Goal: Task Accomplishment & Management: Manage account settings

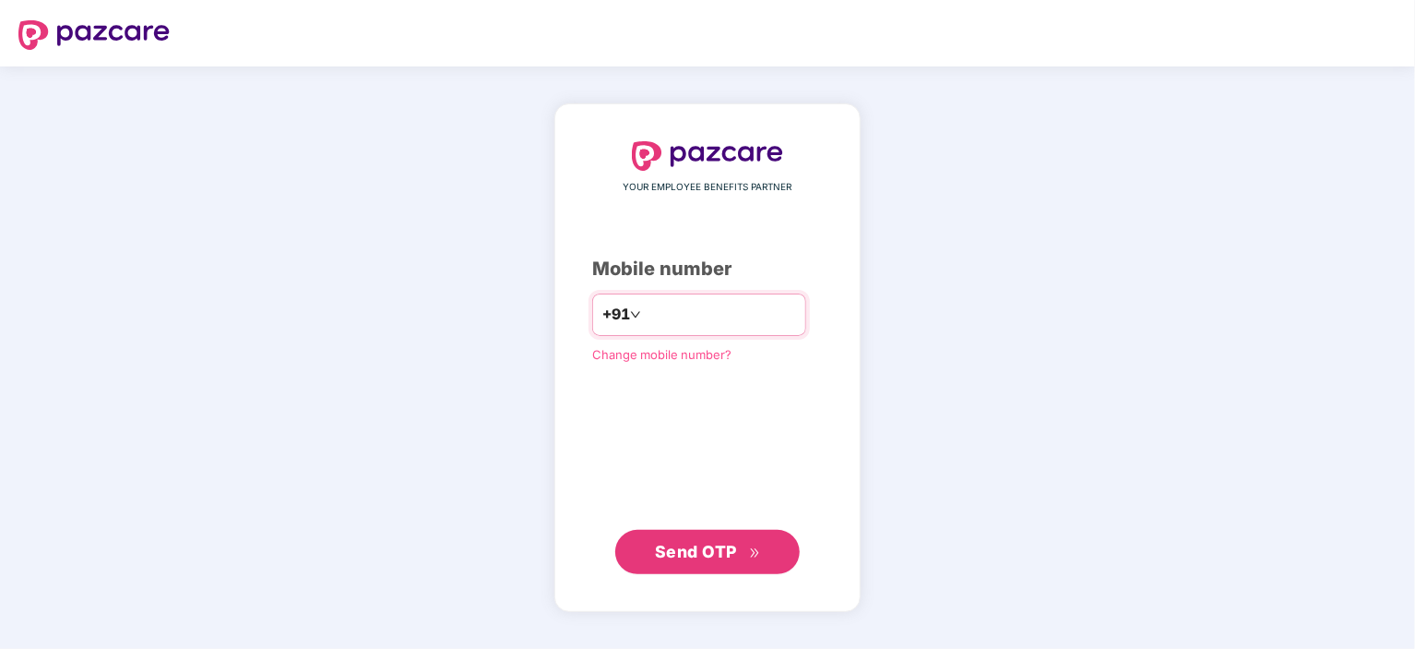
type input "**********"
click at [732, 564] on span "Send OTP" at bounding box center [708, 551] width 106 height 26
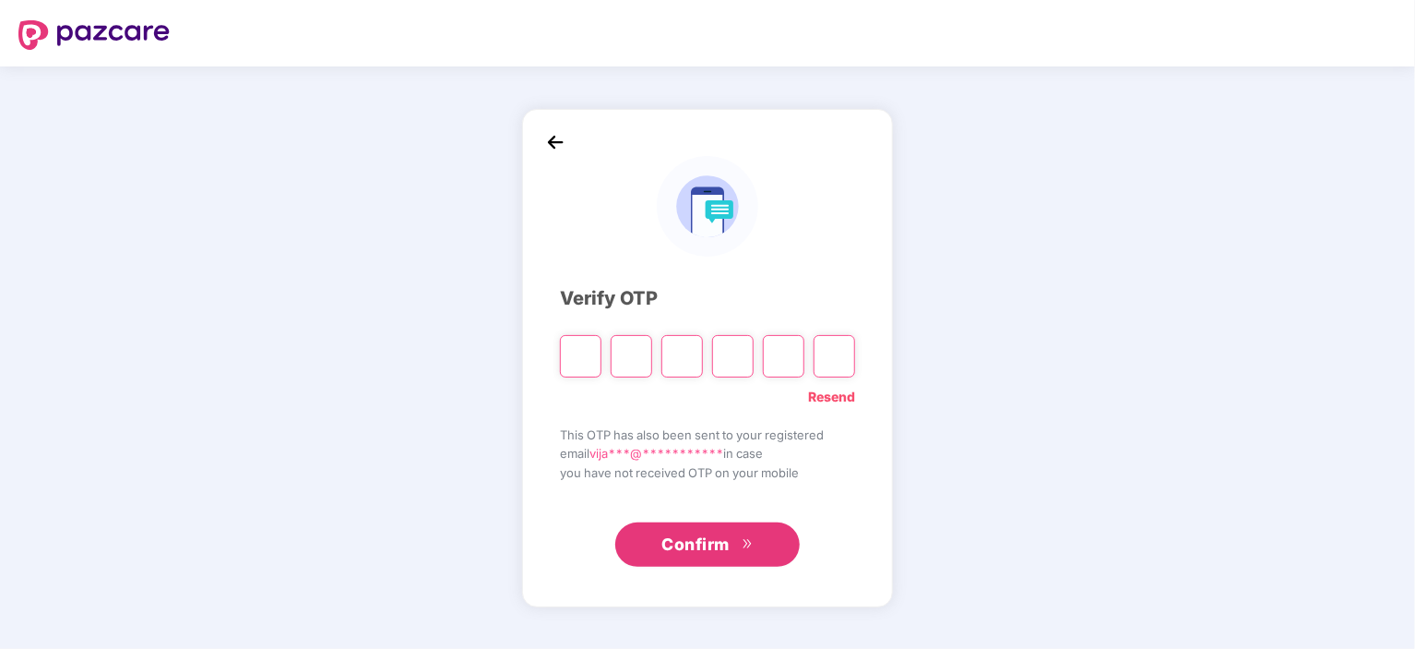
type input "*"
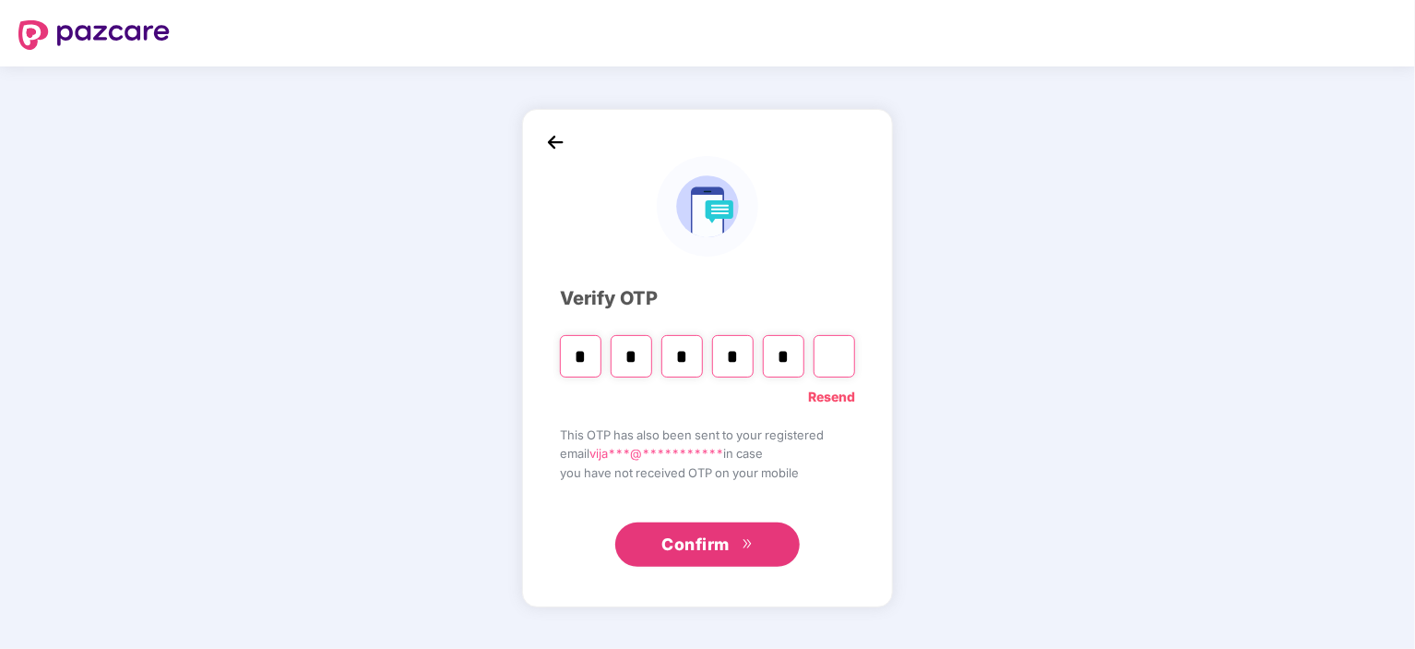
type input "*"
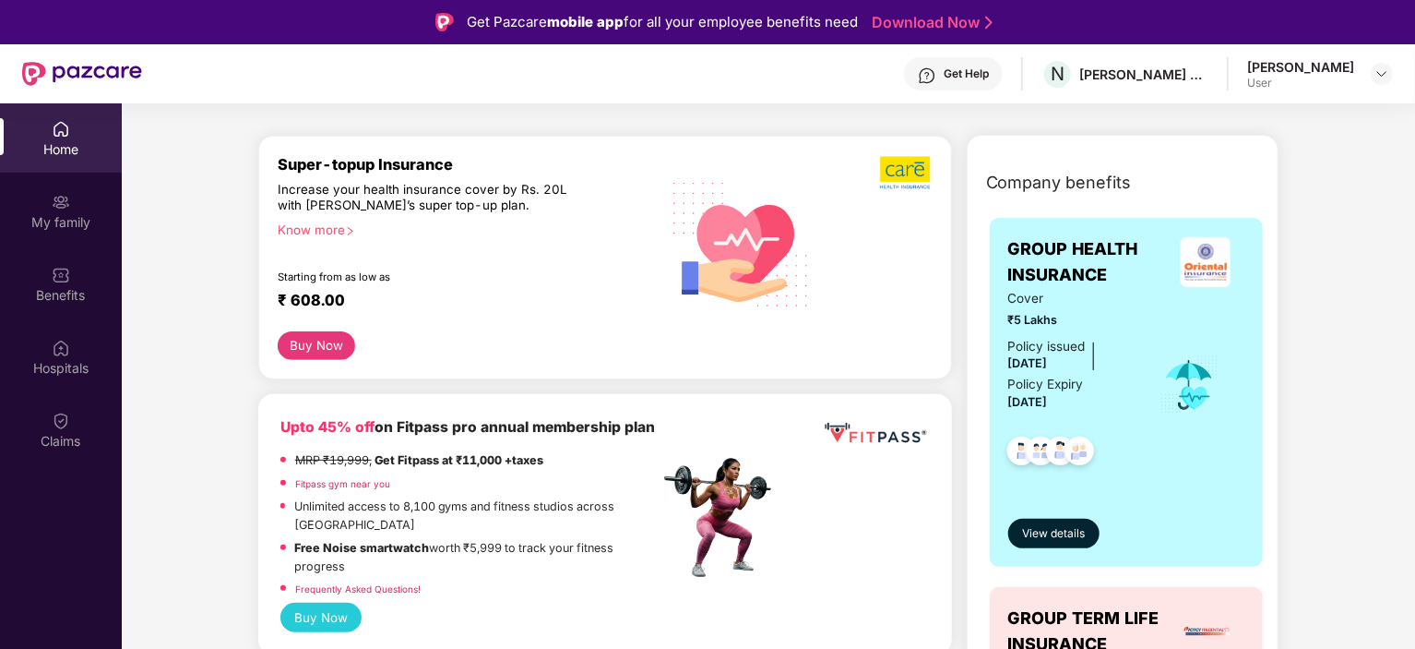
scroll to position [198, 0]
click at [1059, 534] on span "View details" at bounding box center [1053, 535] width 63 height 18
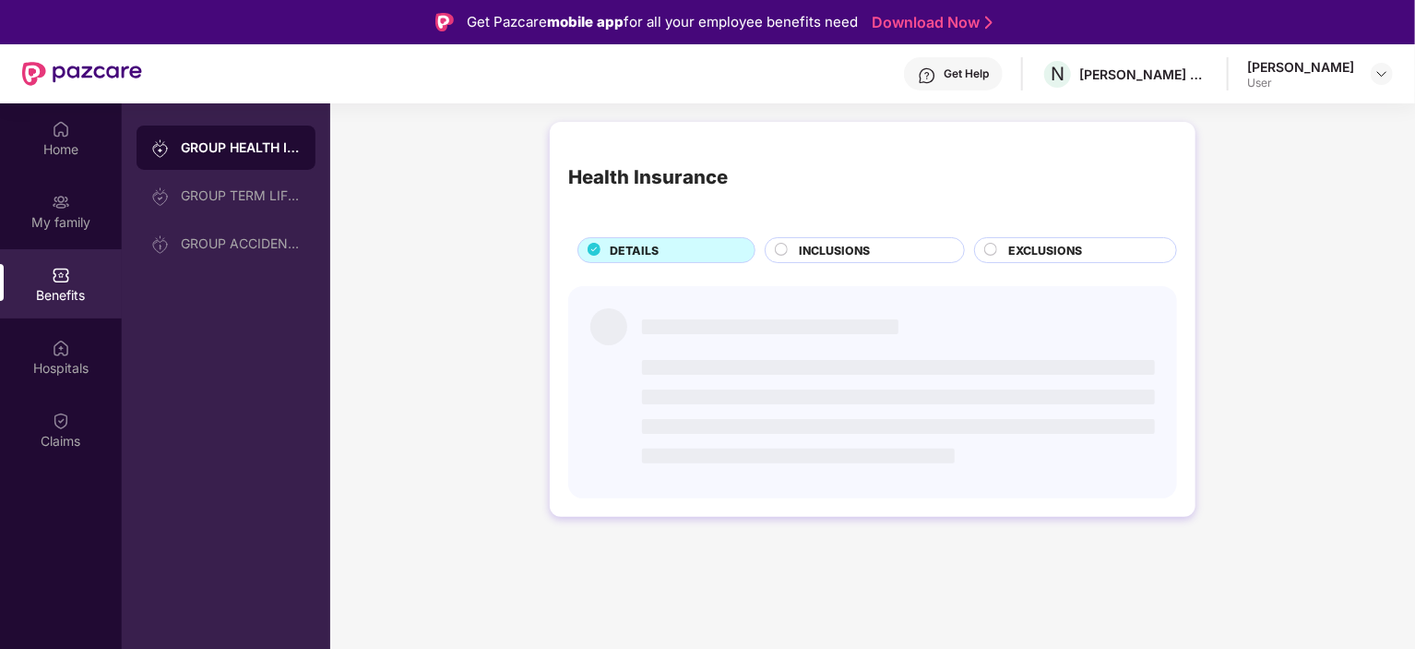
scroll to position [0, 0]
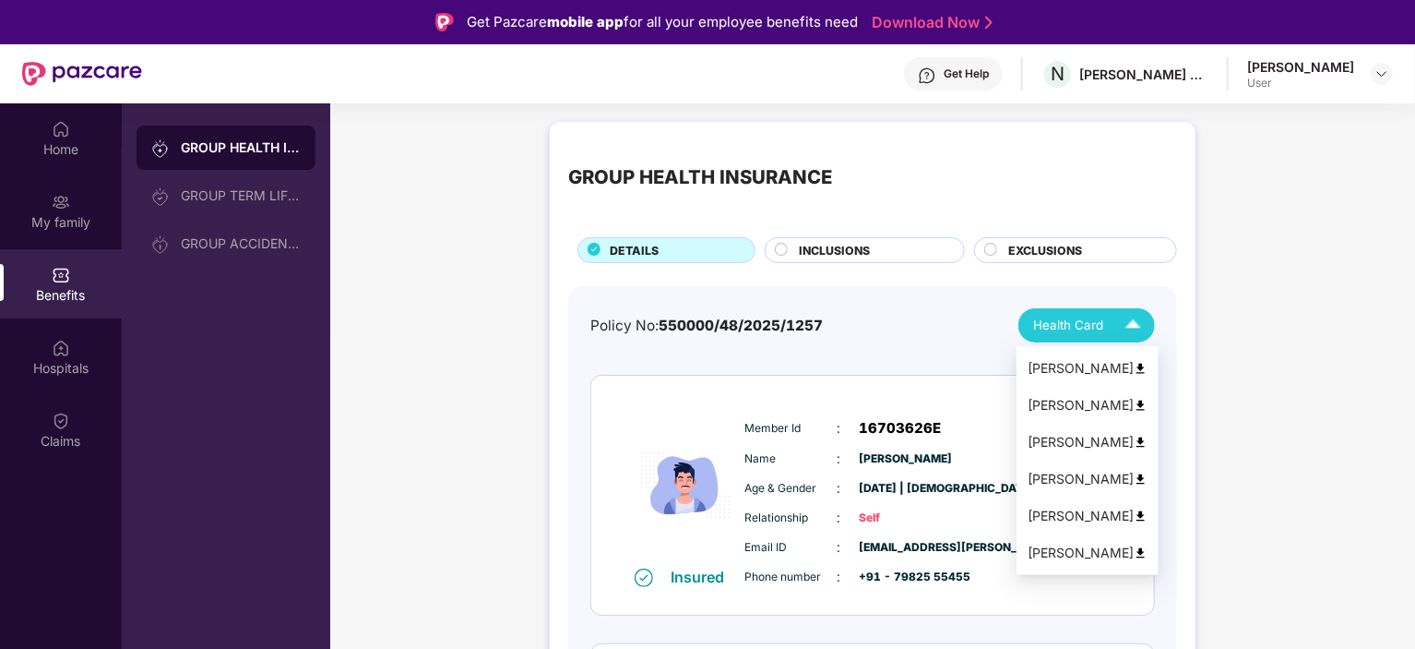
click at [1137, 321] on img at bounding box center [1133, 325] width 32 height 32
click at [1135, 366] on img at bounding box center [1141, 369] width 14 height 14
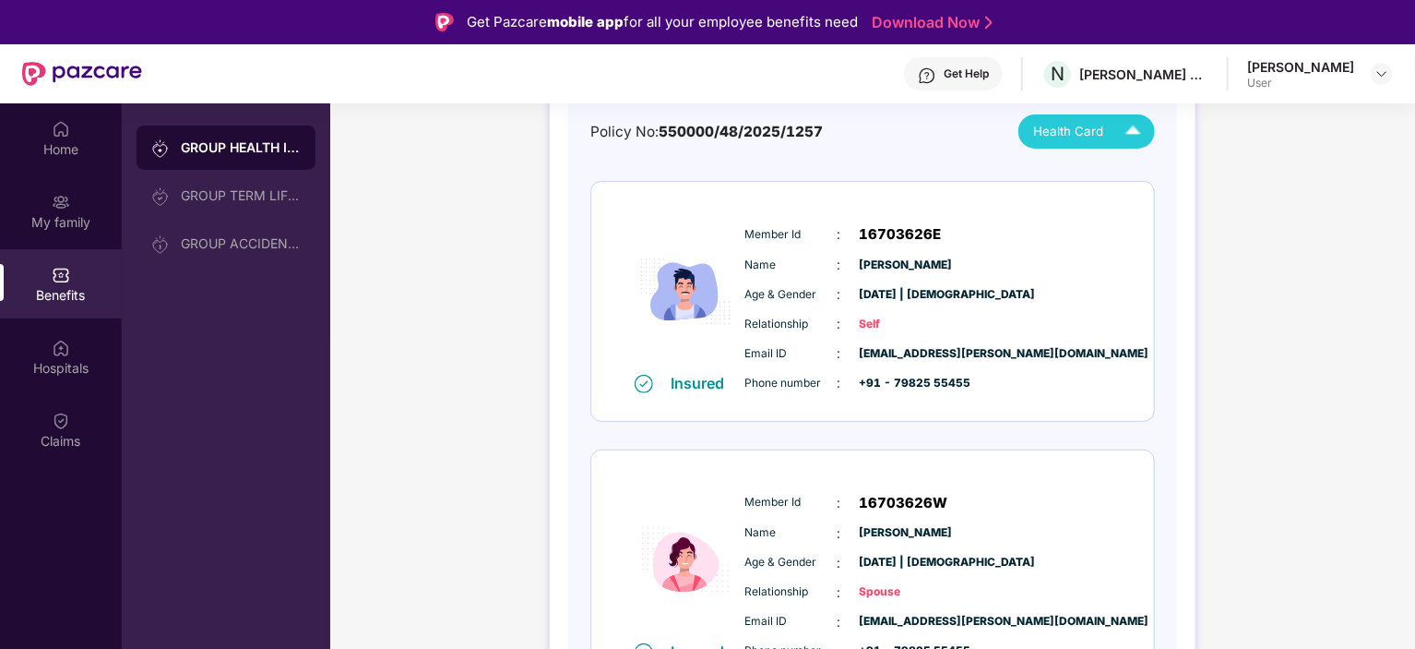
scroll to position [195, 0]
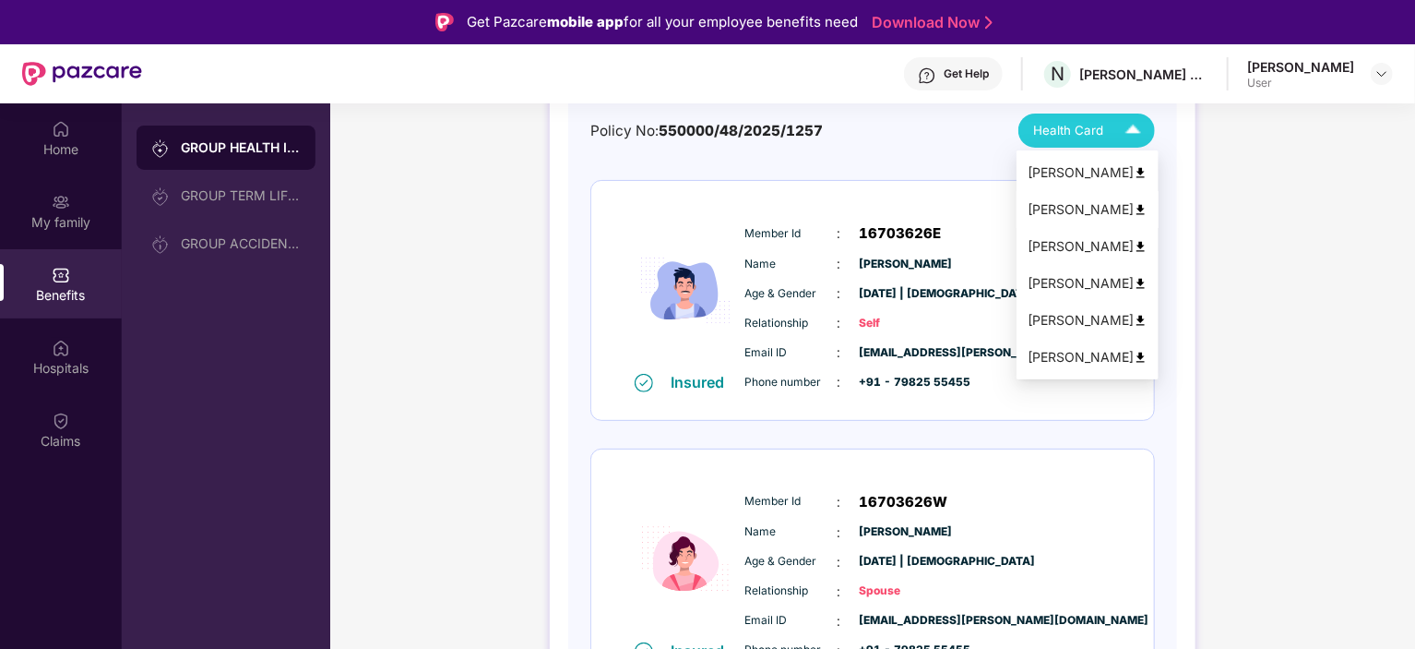
click at [1135, 207] on img at bounding box center [1141, 210] width 14 height 14
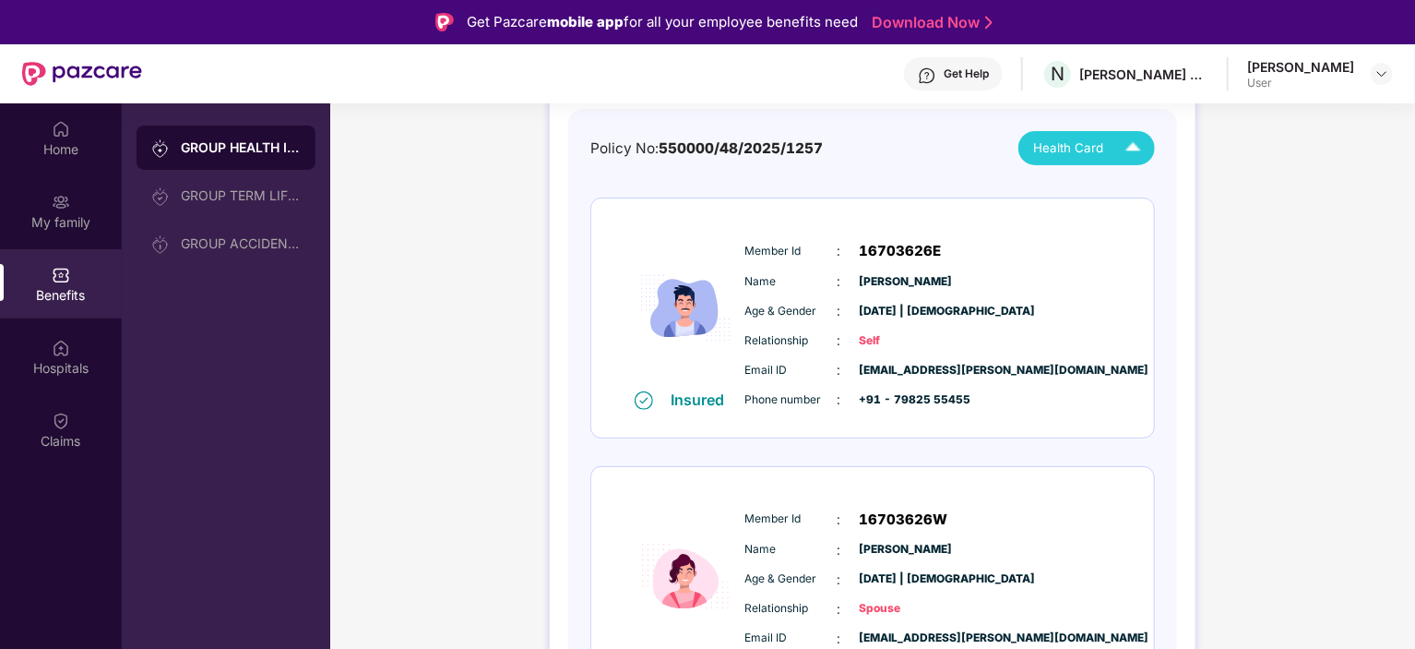
scroll to position [88, 0]
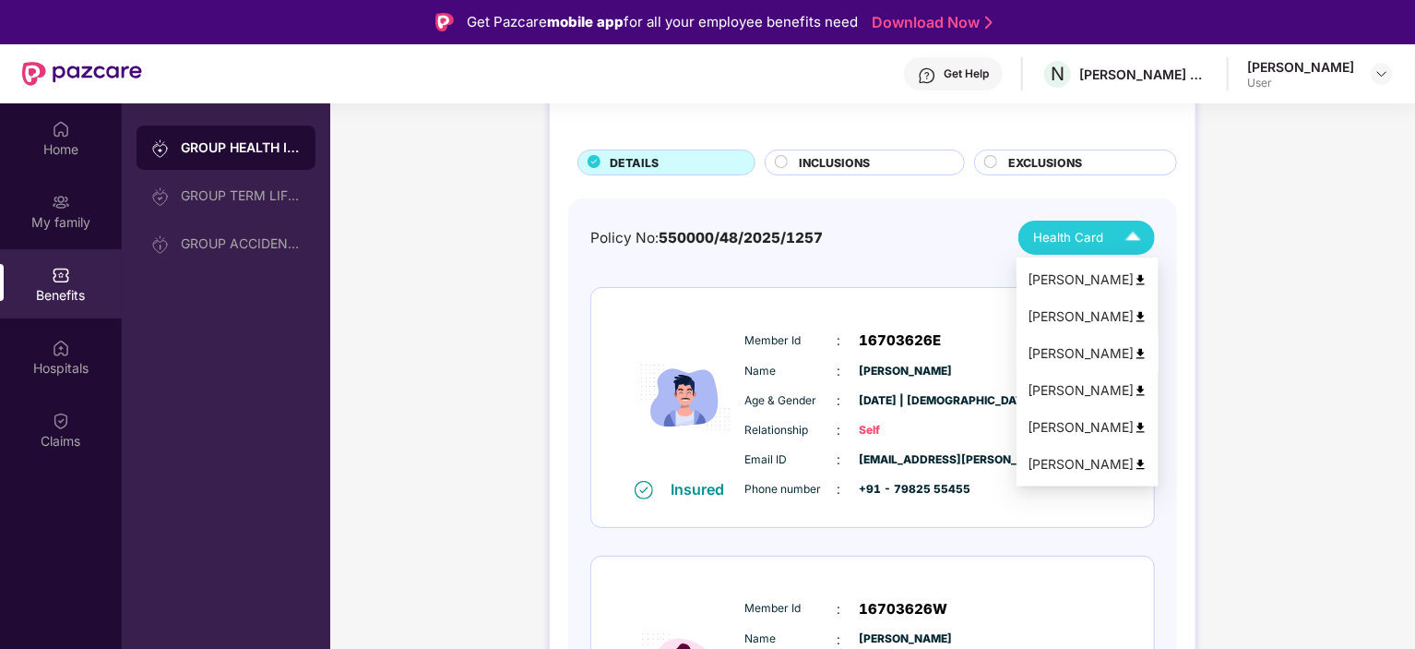
click at [1138, 352] on img at bounding box center [1141, 354] width 14 height 14
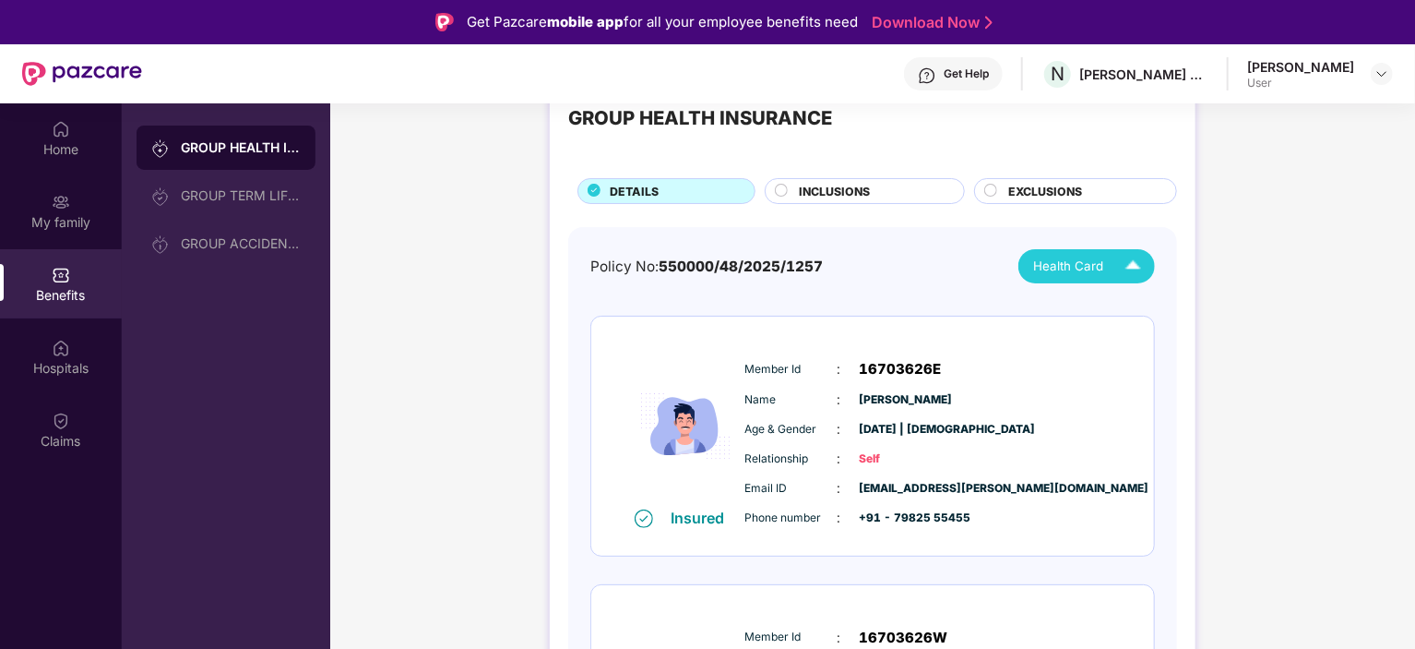
scroll to position [57, 0]
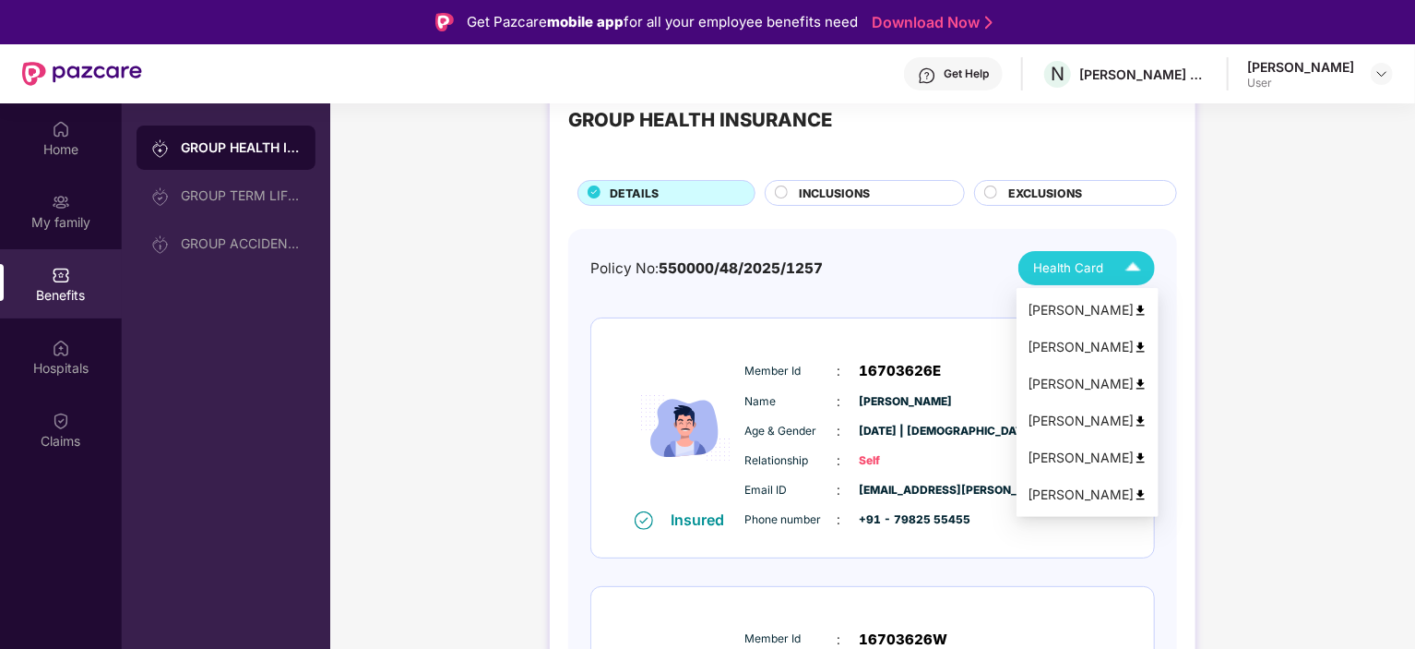
click at [1122, 272] on img at bounding box center [1133, 268] width 32 height 32
click at [1134, 423] on img at bounding box center [1141, 421] width 14 height 14
click at [1092, 258] on span "Health Card" at bounding box center [1068, 267] width 70 height 19
click at [1134, 457] on img at bounding box center [1141, 458] width 14 height 14
click at [1113, 266] on div "Health Card" at bounding box center [1091, 268] width 116 height 32
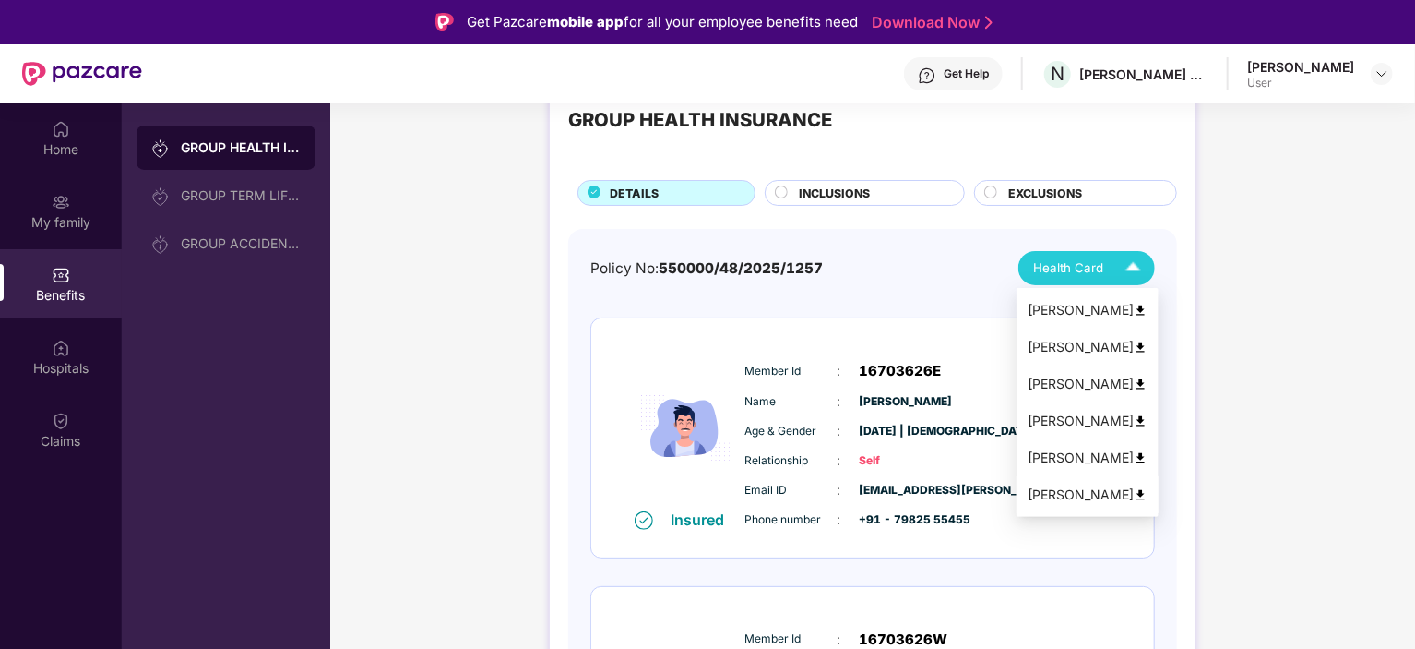
click at [1134, 496] on img at bounding box center [1141, 495] width 14 height 14
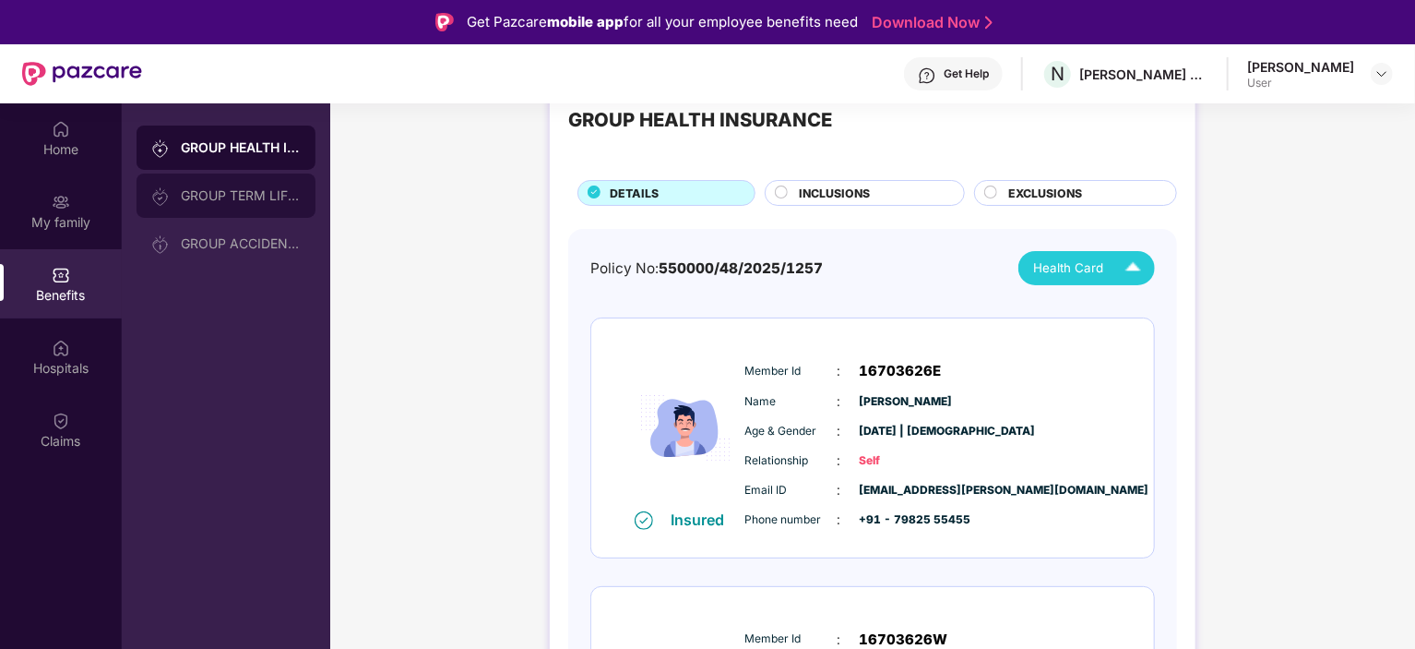
click at [240, 207] on div "GROUP TERM LIFE INSURANCE" at bounding box center [226, 195] width 179 height 44
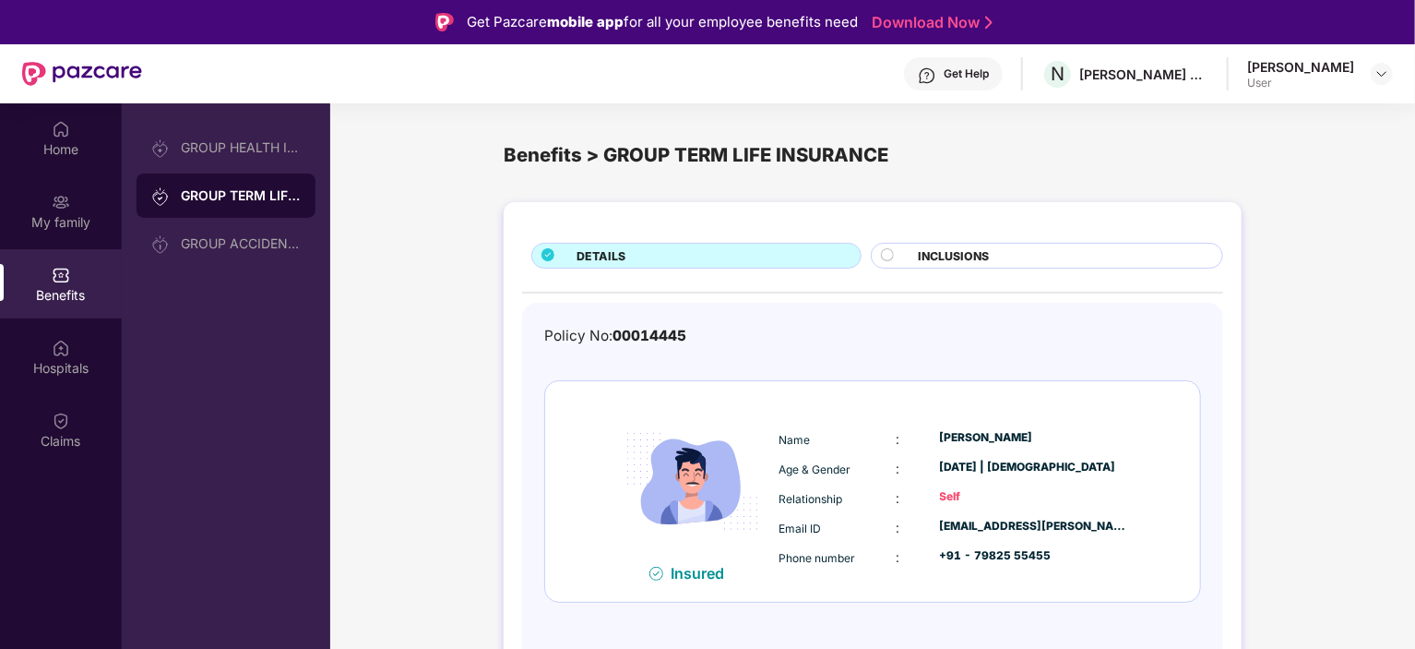
scroll to position [103, 0]
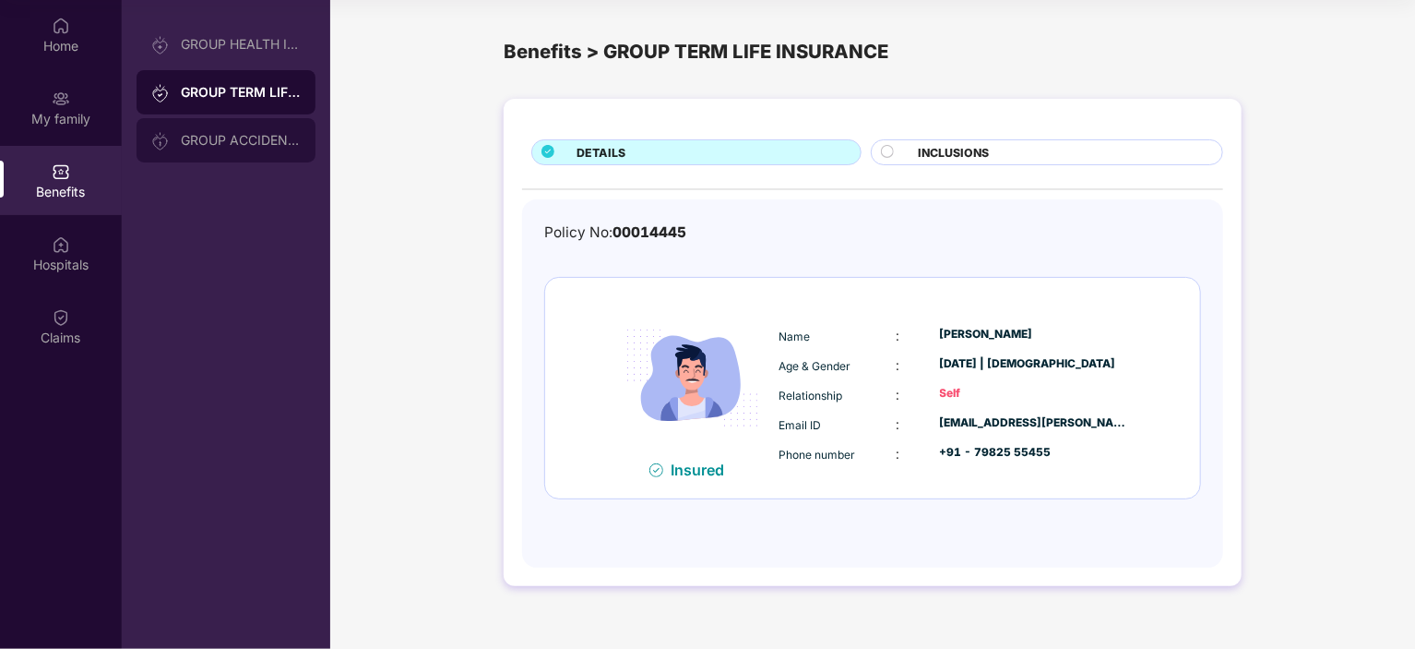
click at [258, 143] on div "GROUP ACCIDENTAL INSURANCE" at bounding box center [241, 140] width 120 height 15
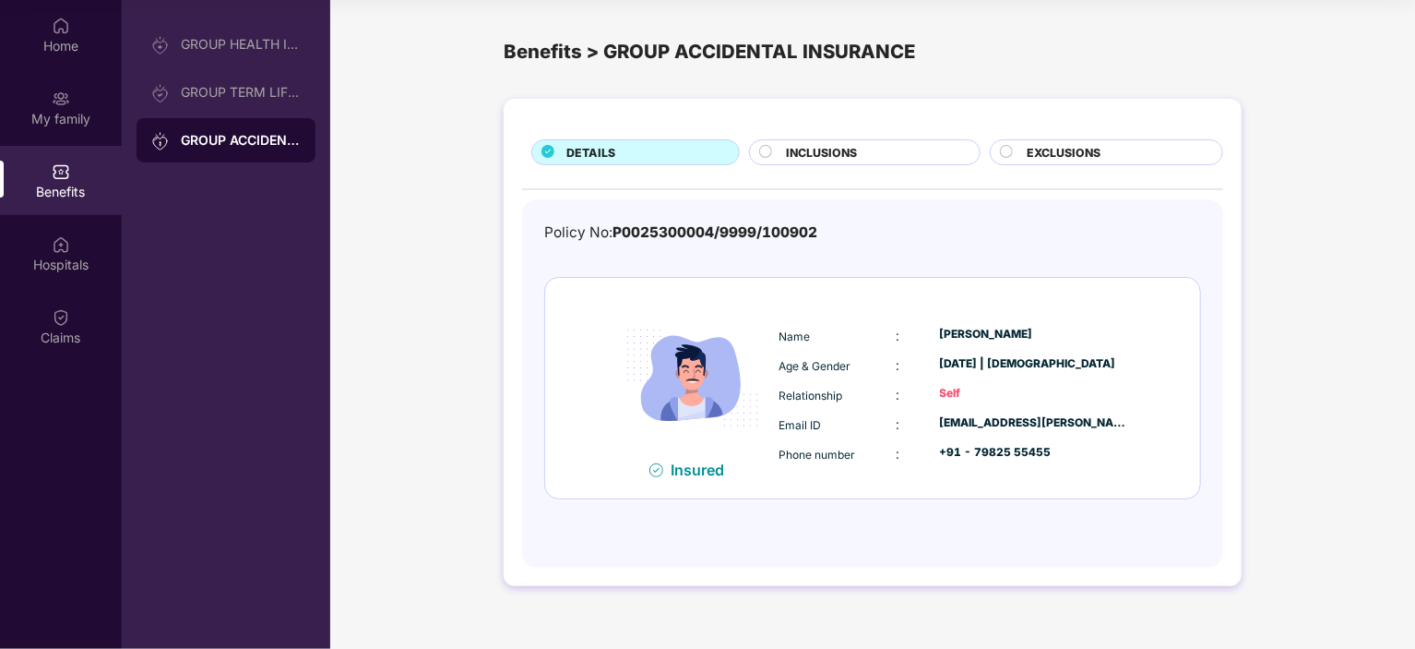
scroll to position [0, 0]
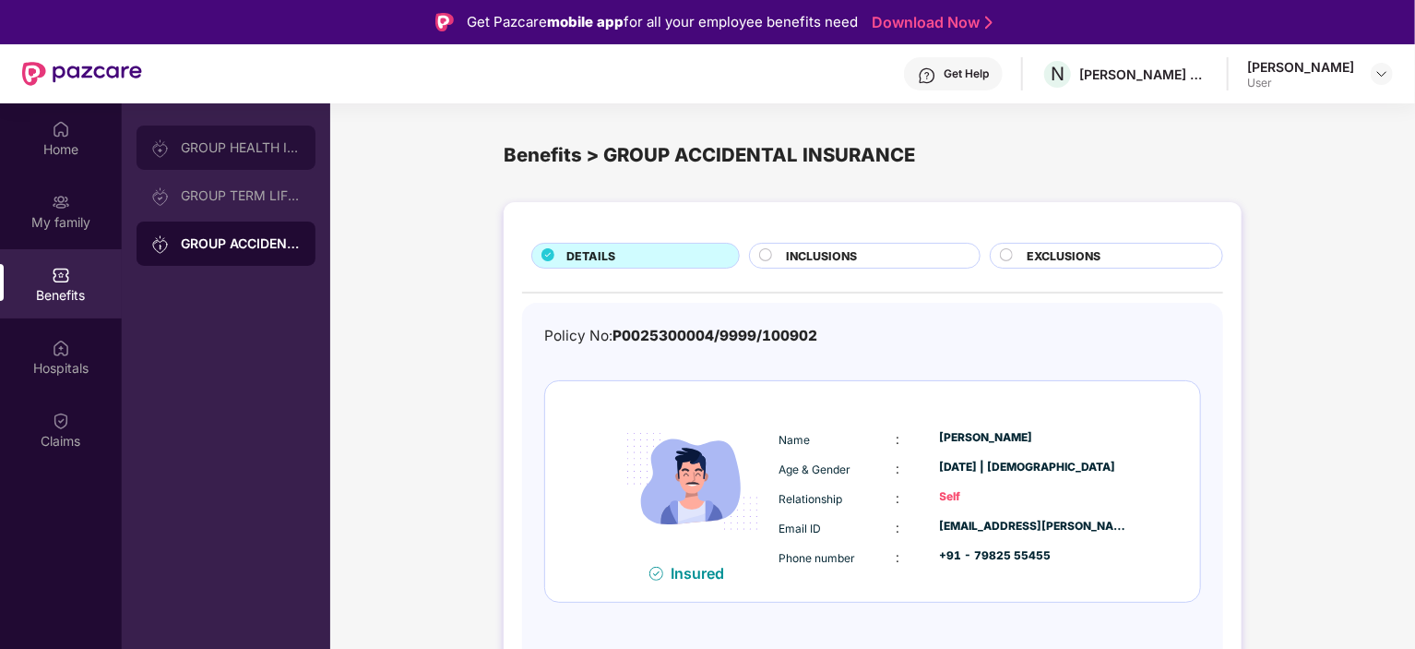
click at [247, 144] on div "GROUP HEALTH INSURANCE" at bounding box center [241, 147] width 120 height 15
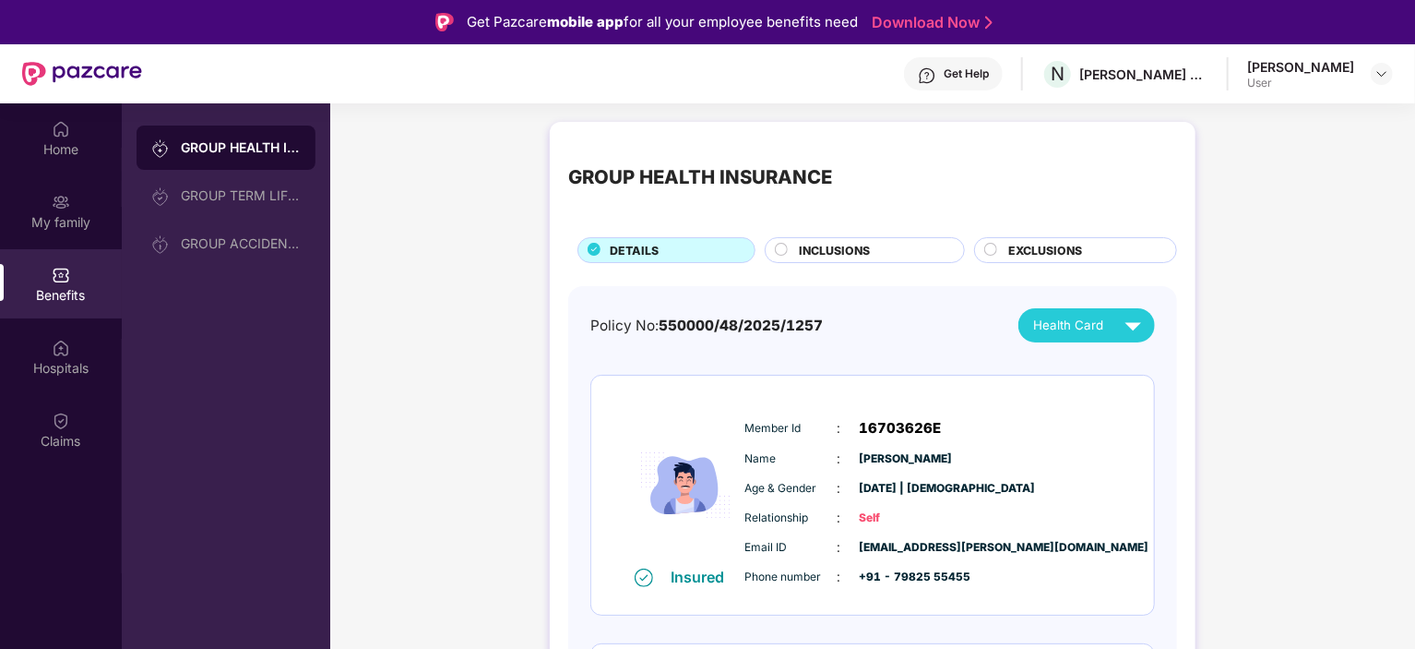
click at [779, 249] on circle at bounding box center [782, 250] width 12 height 12
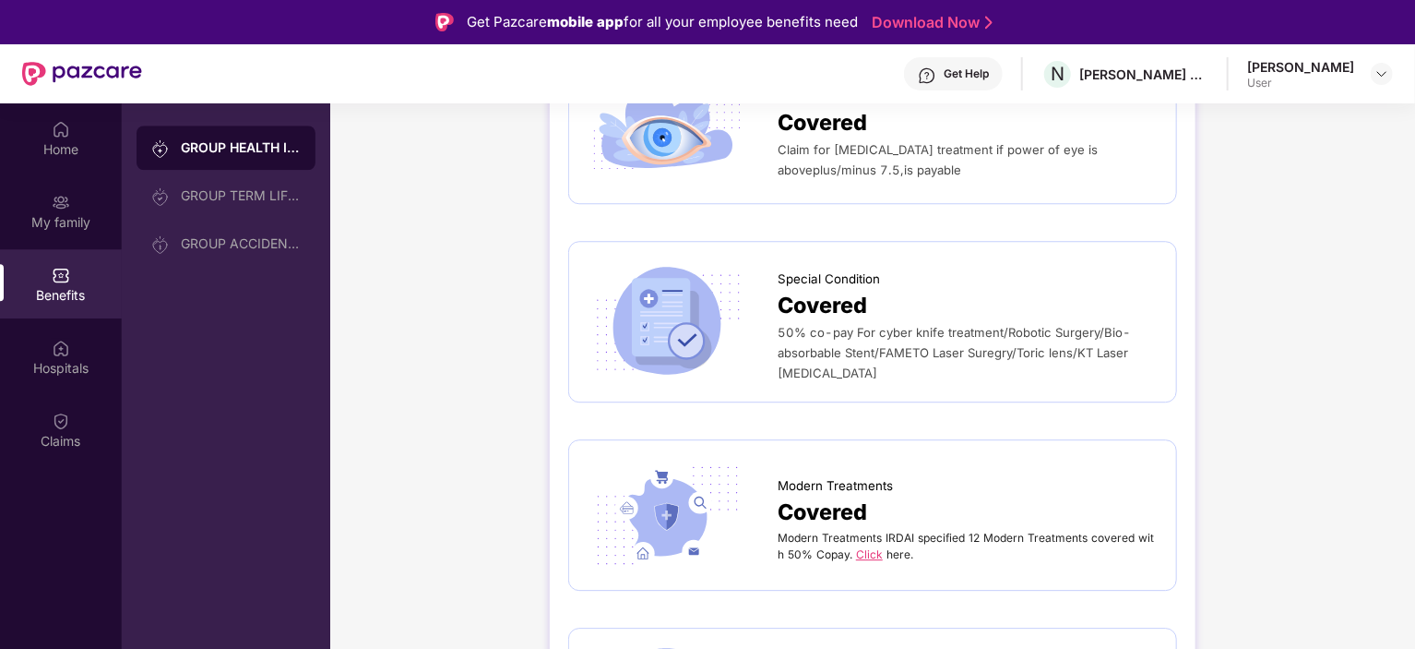
scroll to position [2565, 0]
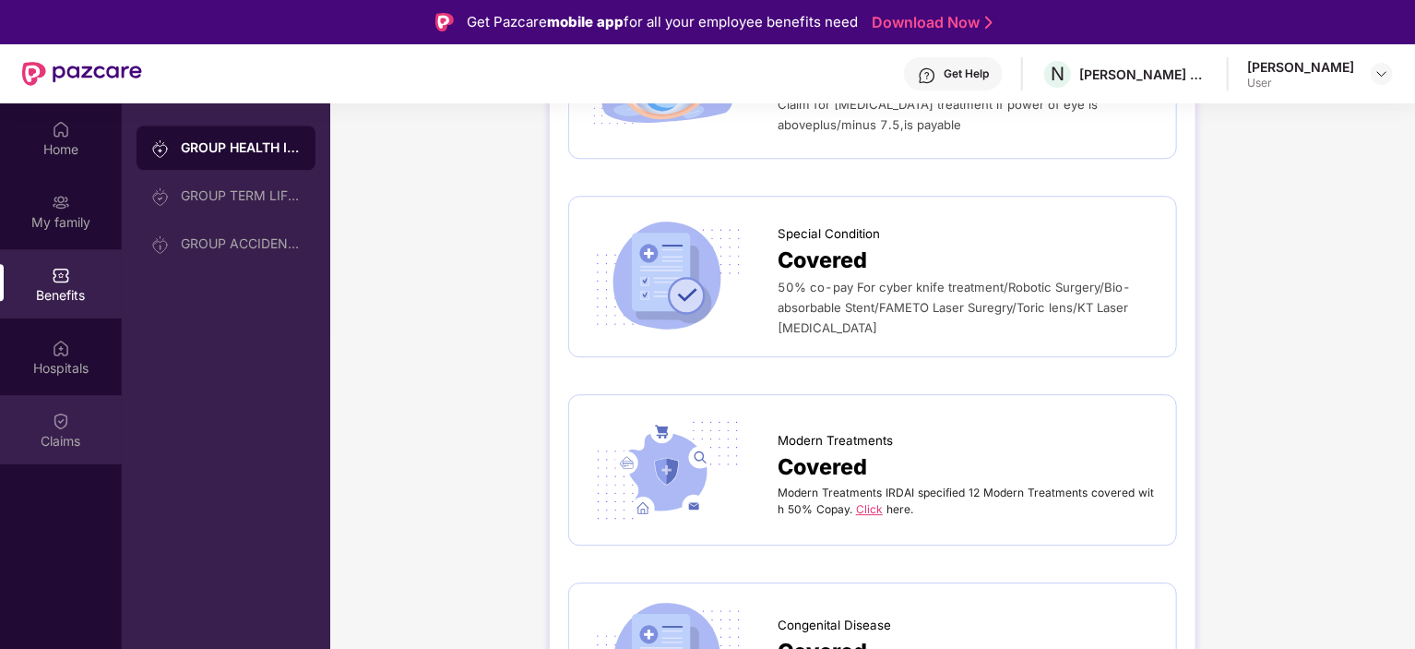
click at [63, 410] on div at bounding box center [61, 419] width 18 height 18
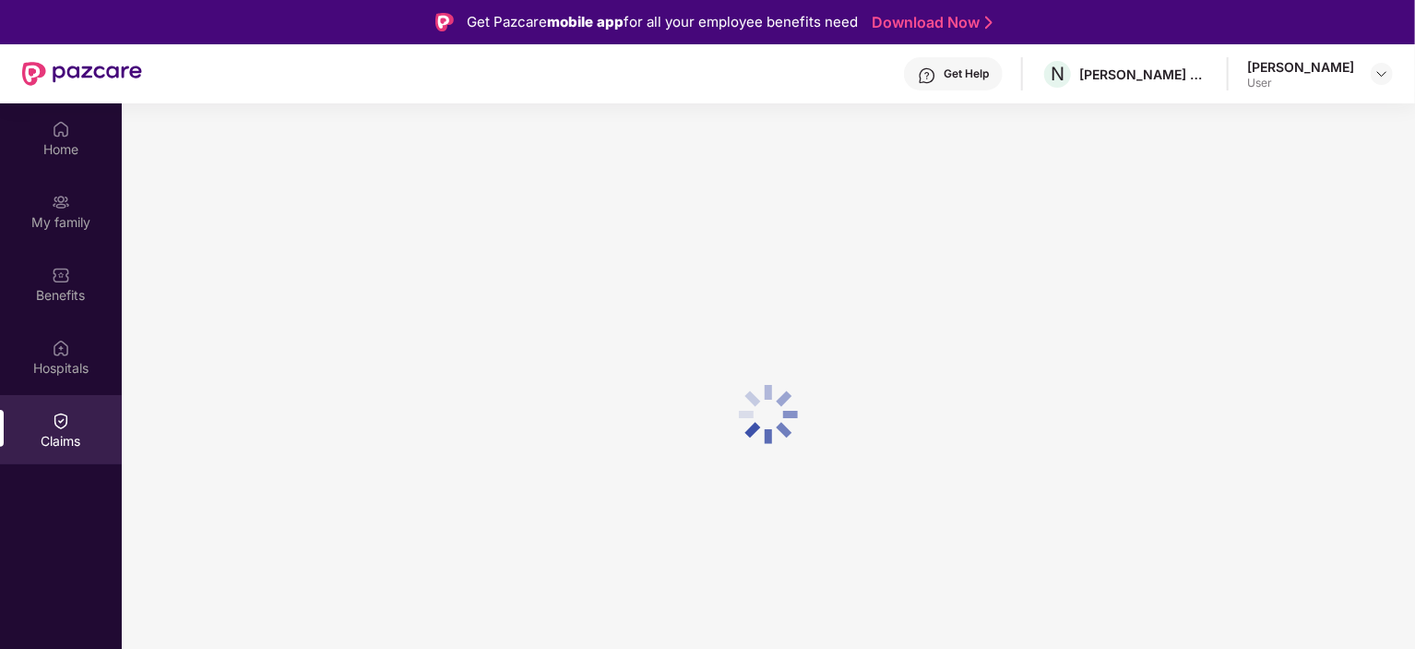
scroll to position [0, 0]
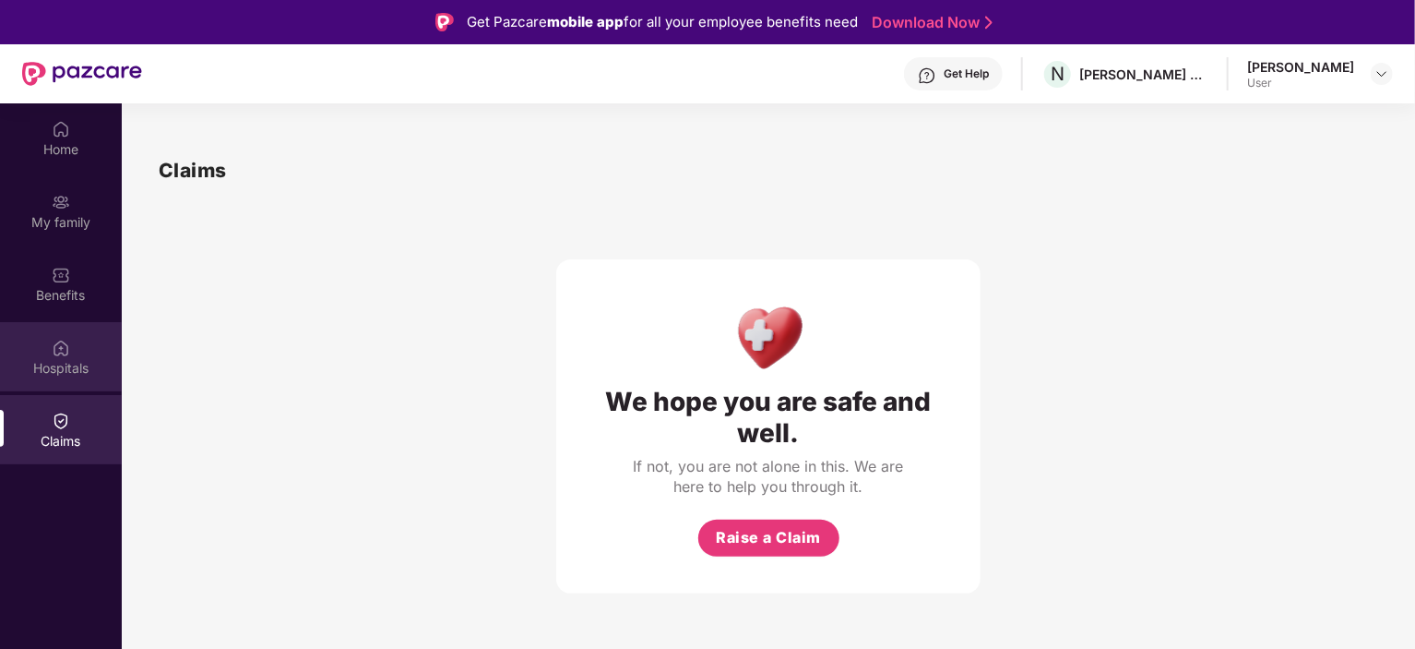
click at [60, 354] on img at bounding box center [61, 348] width 18 height 18
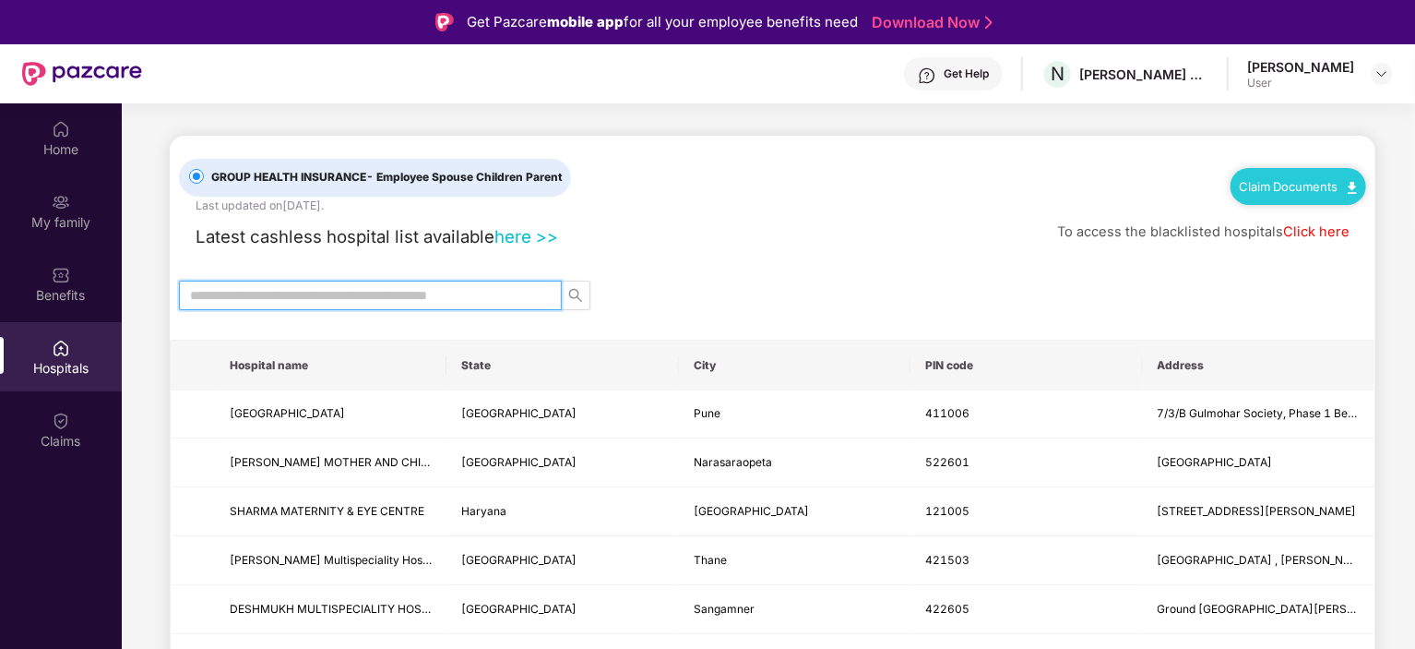
click at [302, 292] on input "text" at bounding box center [363, 295] width 346 height 20
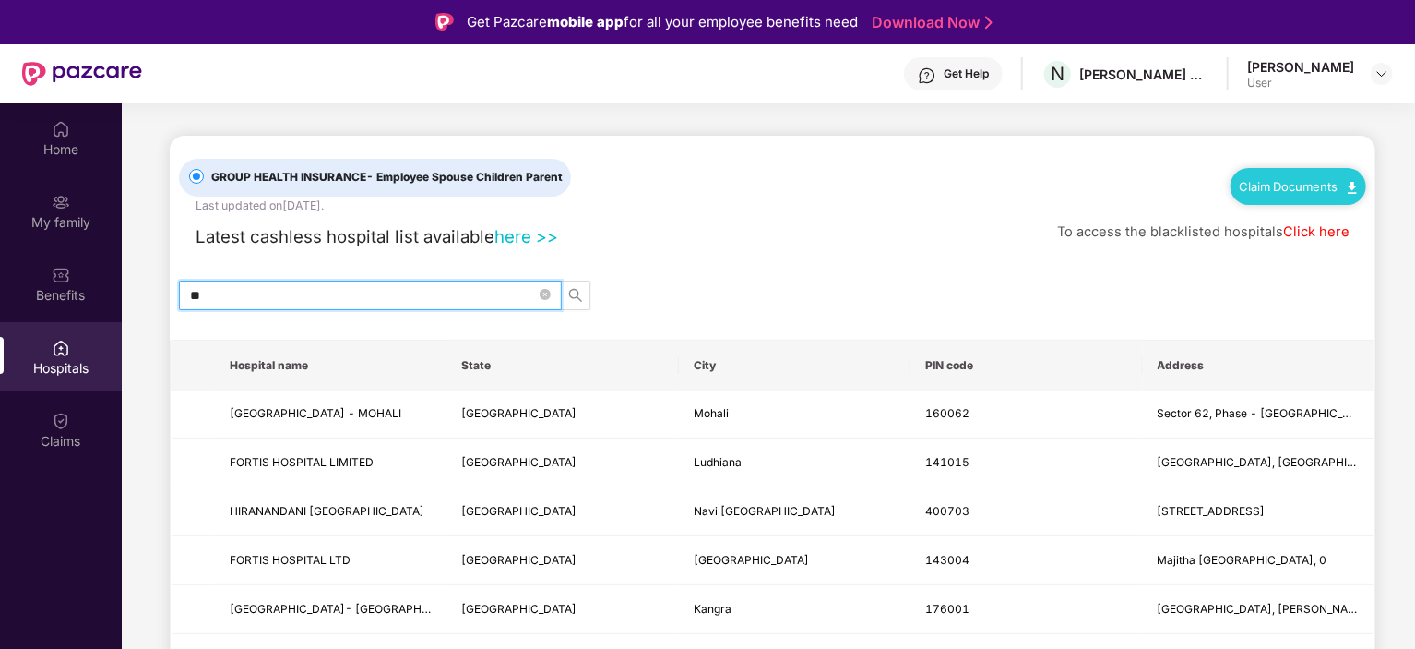
type input "*"
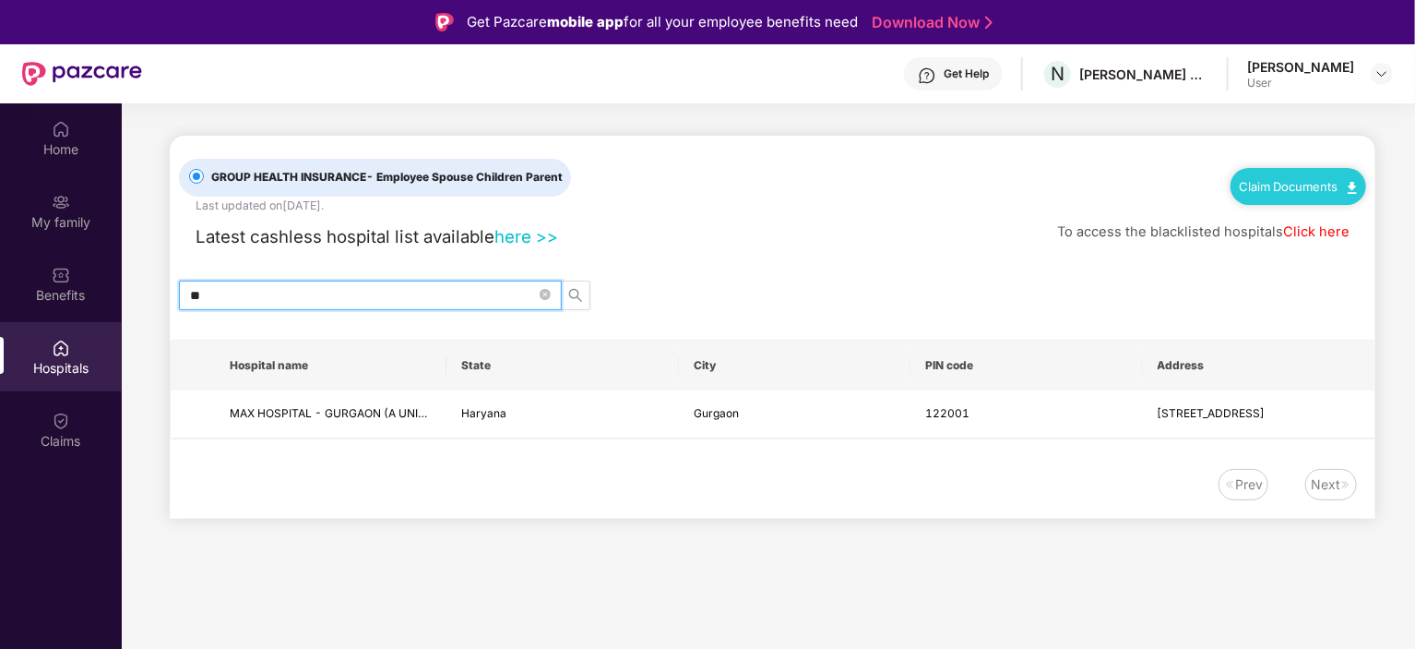
type input "*"
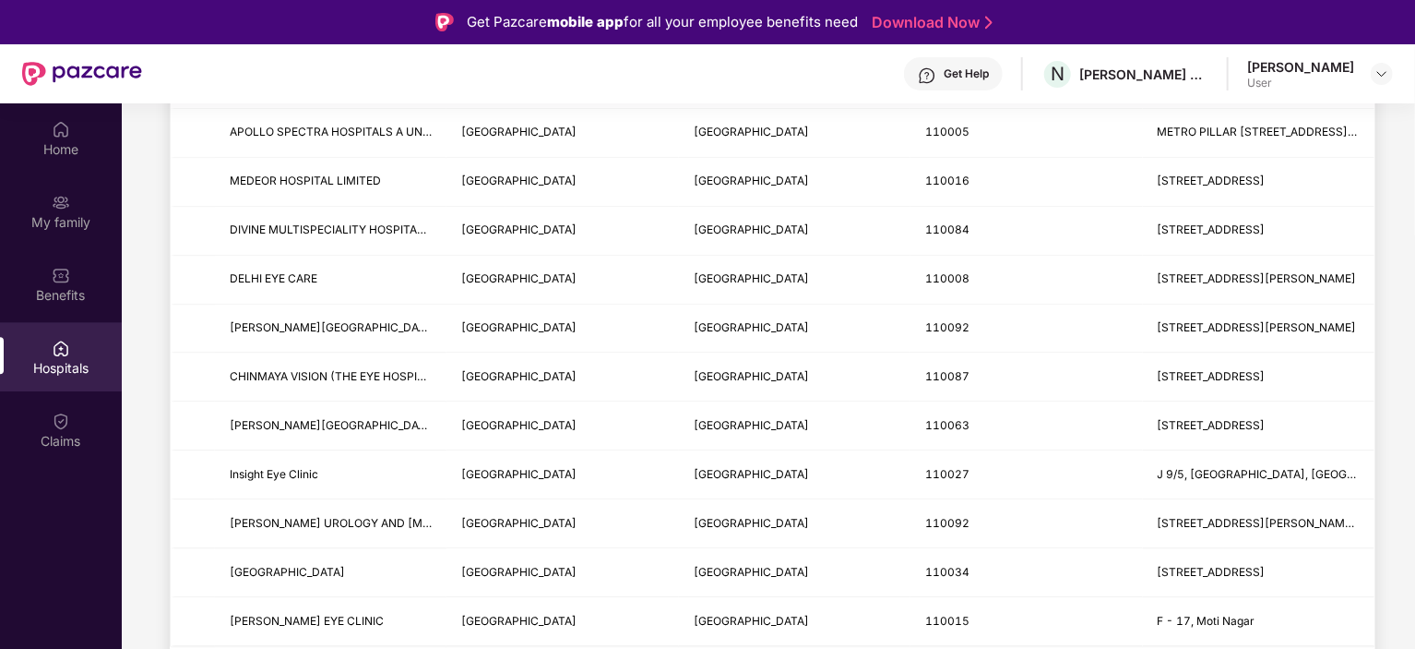
scroll to position [103, 0]
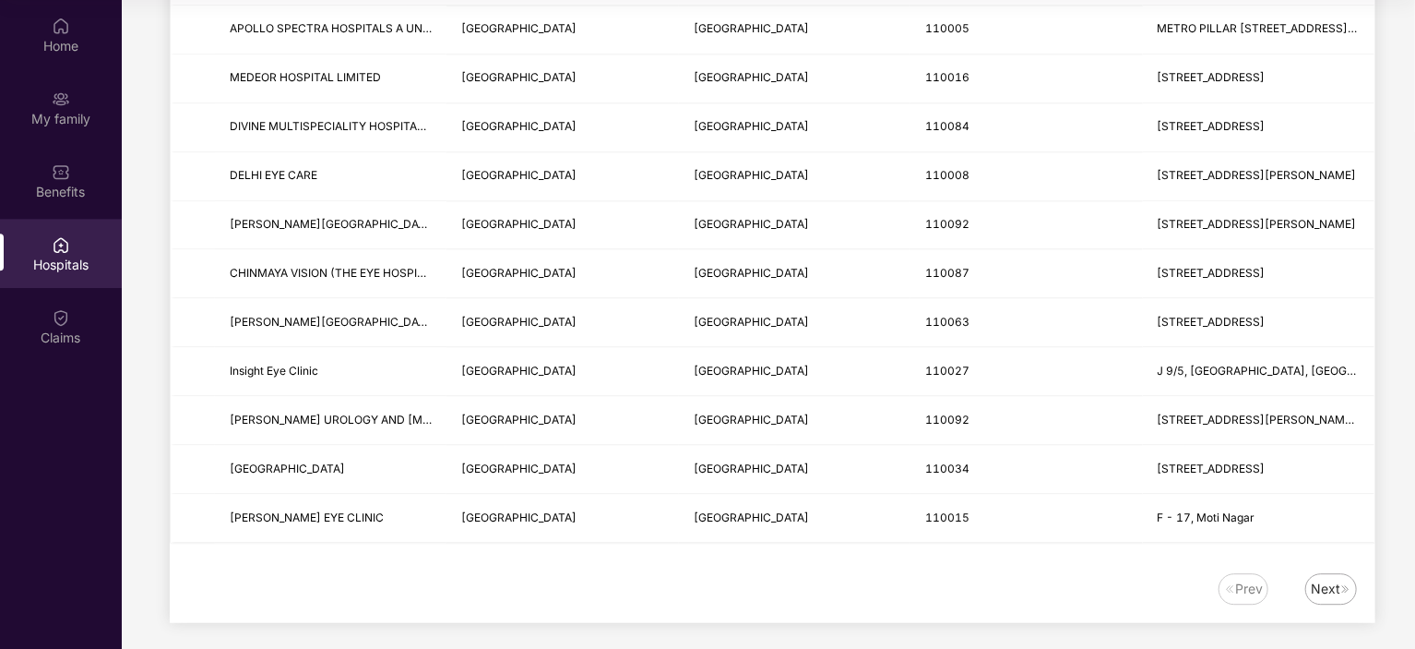
type input "*****"
click at [1336, 578] on div "Next" at bounding box center [1326, 588] width 30 height 20
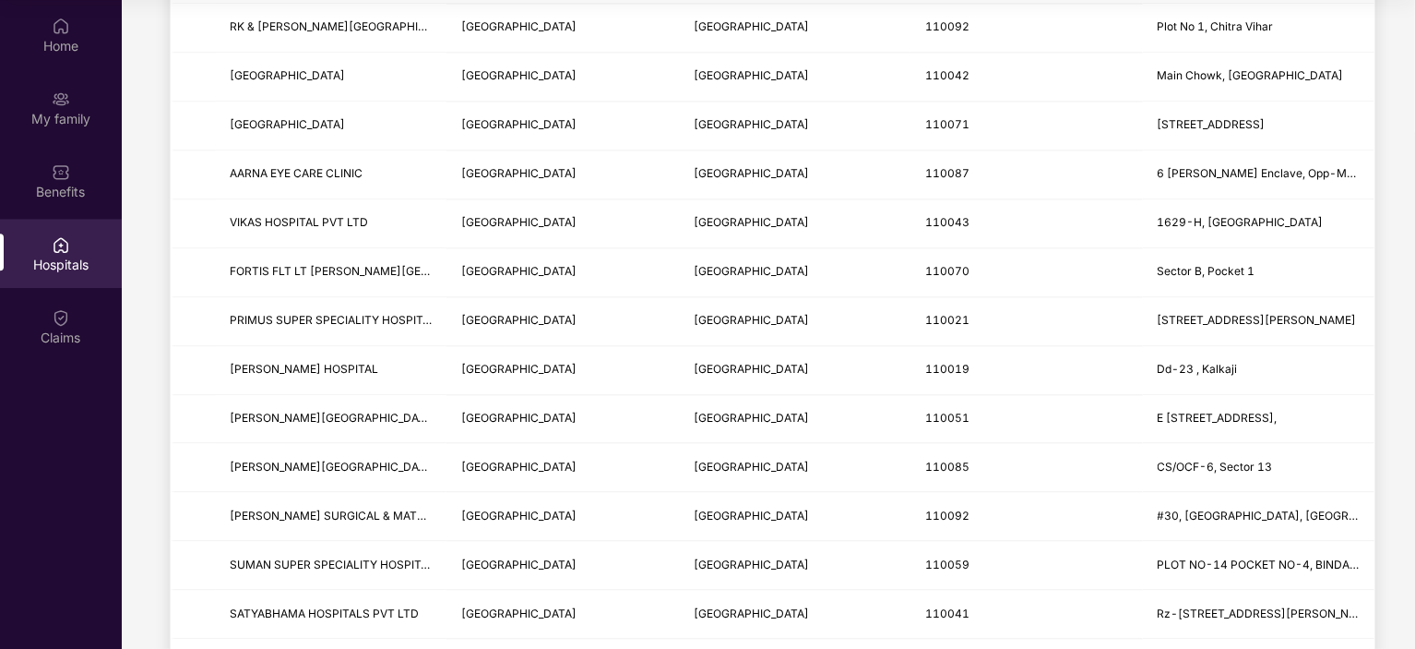
scroll to position [2187, 0]
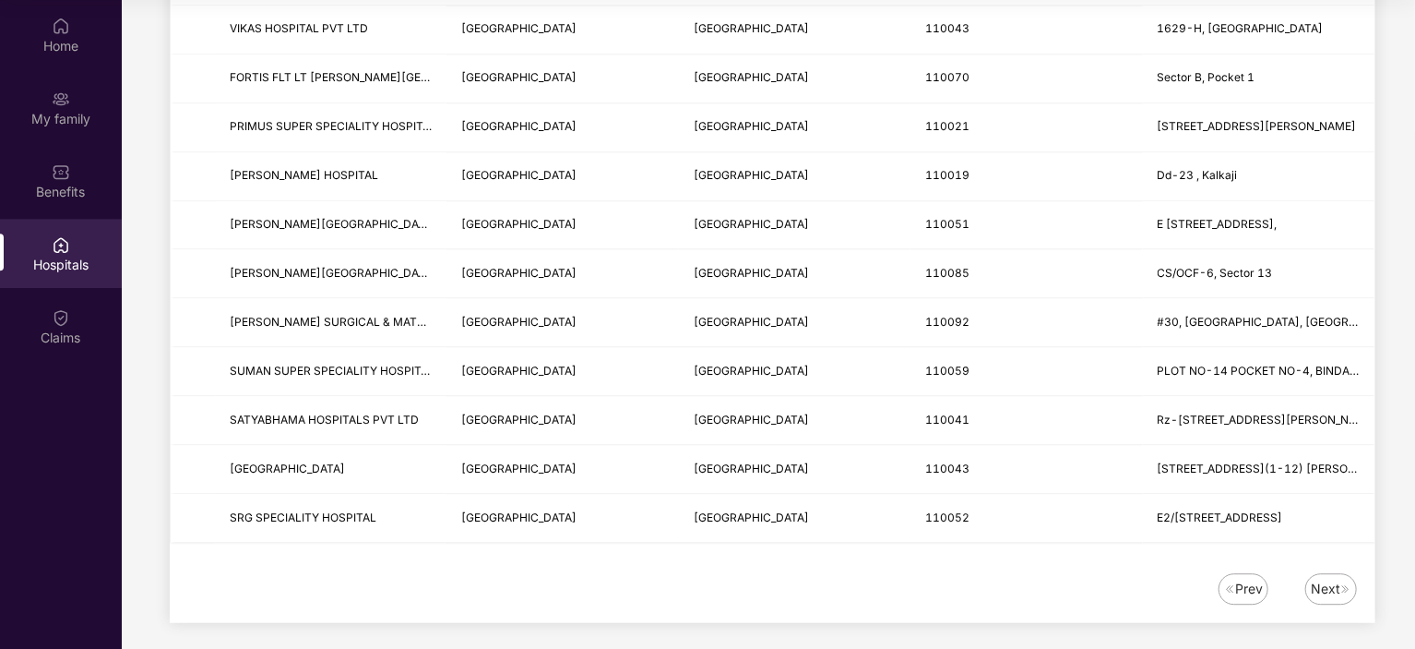
click at [1323, 585] on div "Next" at bounding box center [1326, 588] width 30 height 20
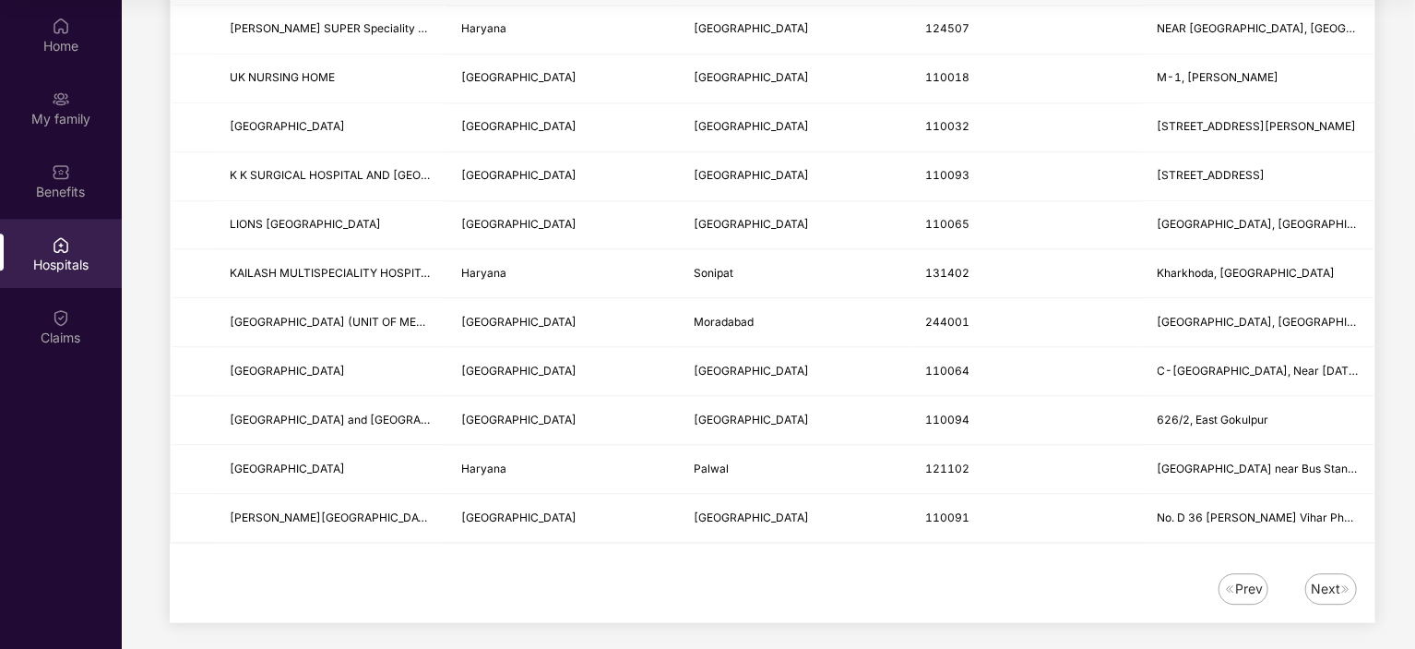
scroll to position [102, 0]
click at [1338, 579] on div "Next" at bounding box center [1326, 589] width 30 height 20
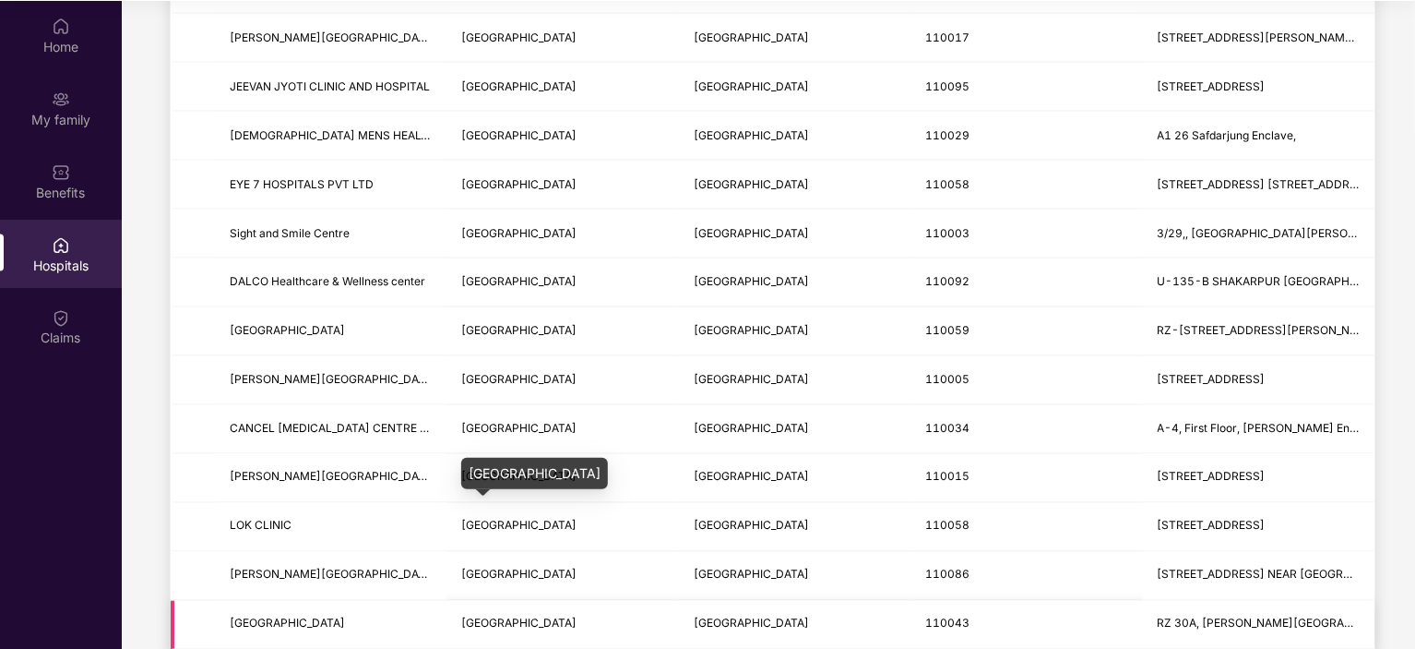
scroll to position [0, 0]
